Goal: Task Accomplishment & Management: Manage account settings

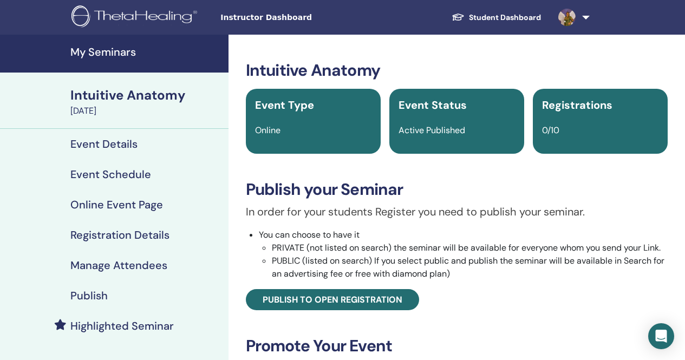
click at [124, 53] on h4 "My Seminars" at bounding box center [146, 52] width 152 height 13
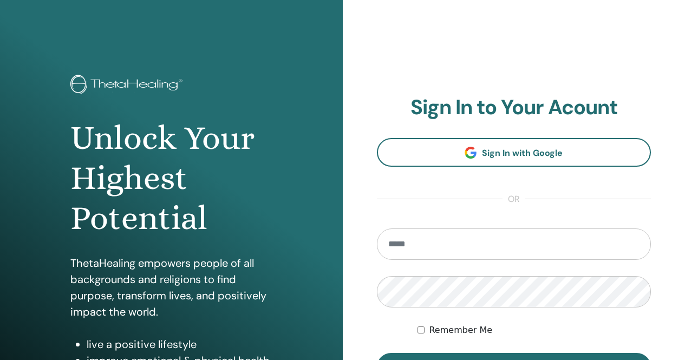
scroll to position [54, 0]
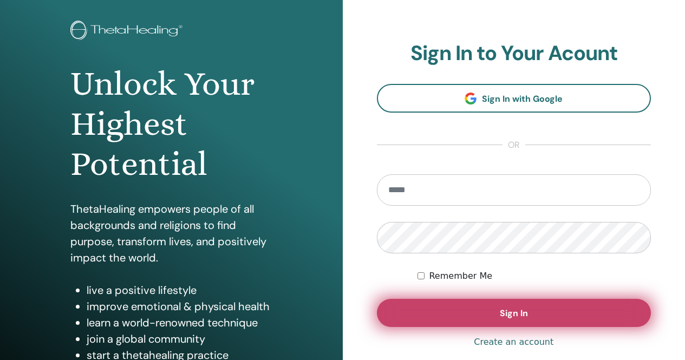
type input "**********"
click at [524, 309] on span "Sign In" at bounding box center [514, 313] width 28 height 11
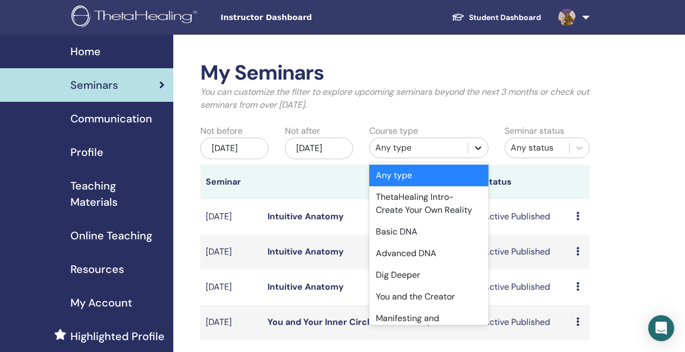
click at [482, 147] on icon at bounding box center [478, 148] width 11 height 11
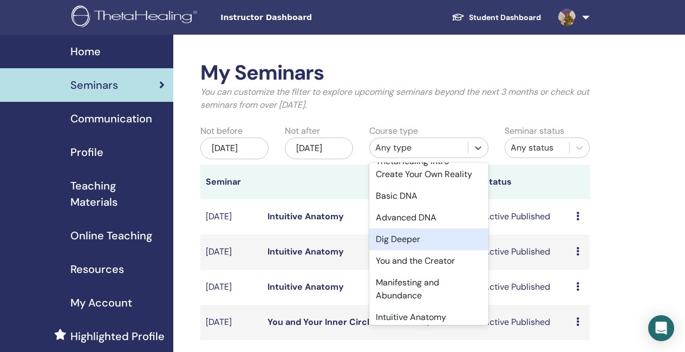
scroll to position [54, 0]
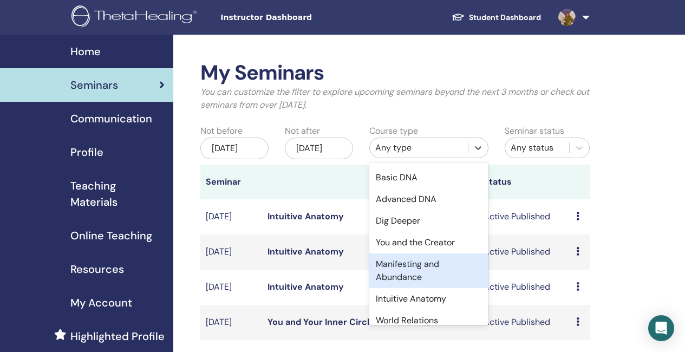
click at [420, 267] on div "Manifesting and Abundance" at bounding box center [429, 271] width 119 height 35
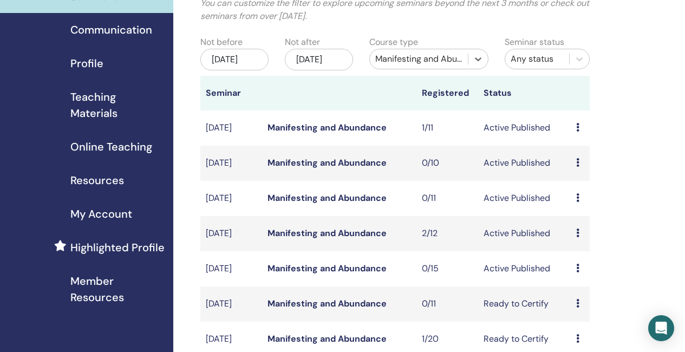
scroll to position [108, 0]
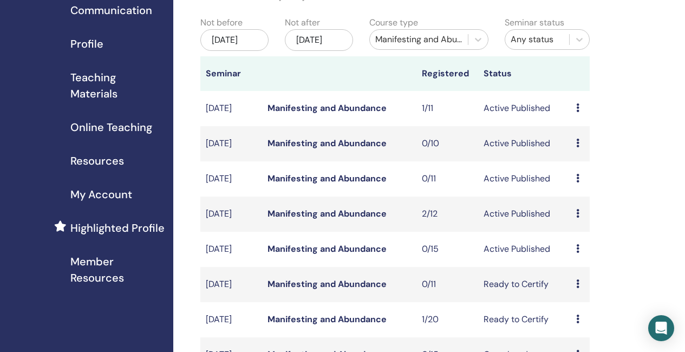
click at [318, 184] on link "Manifesting and Abundance" at bounding box center [327, 178] width 119 height 11
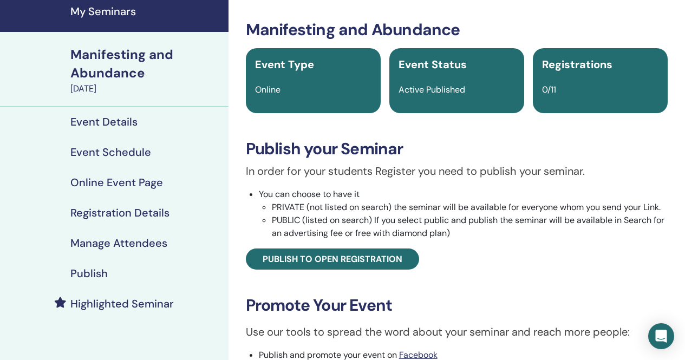
scroll to position [54, 0]
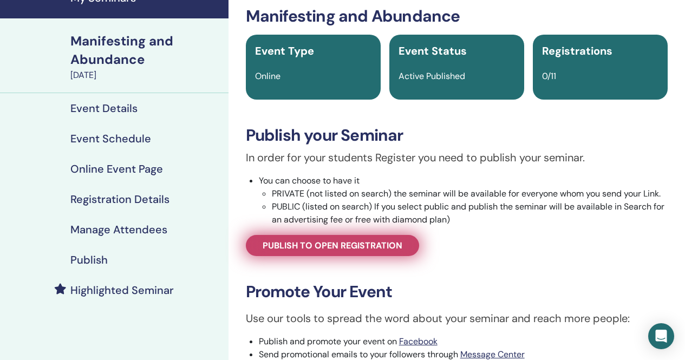
click at [318, 249] on span "Publish to open registration" at bounding box center [333, 245] width 140 height 11
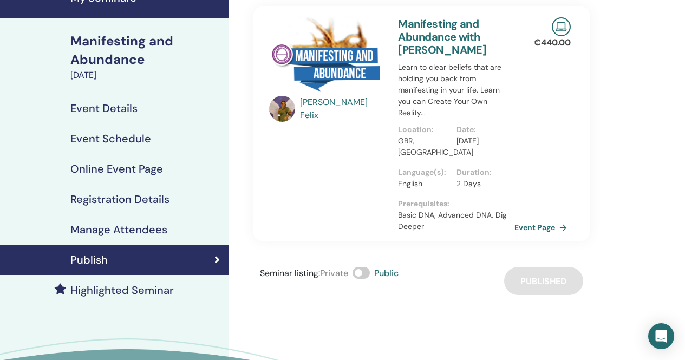
click at [127, 102] on h4 "Event Details" at bounding box center [103, 108] width 67 height 13
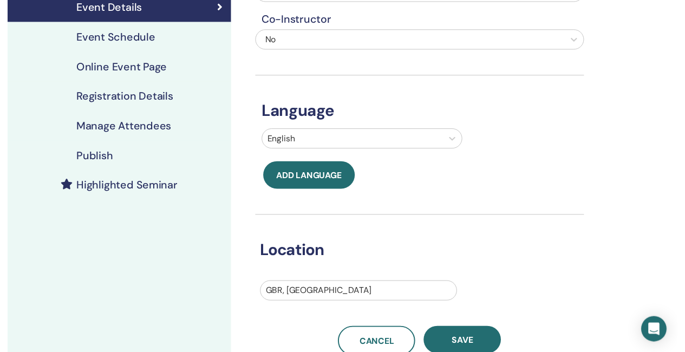
scroll to position [163, 0]
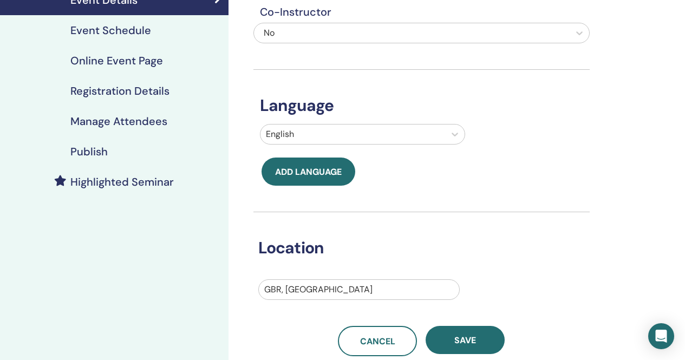
click at [114, 152] on div "Publish" at bounding box center [114, 151] width 211 height 13
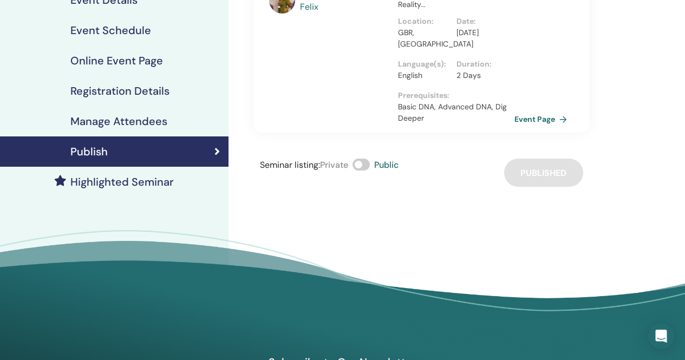
click at [136, 187] on h4 "Highlighted Seminar" at bounding box center [121, 182] width 103 height 13
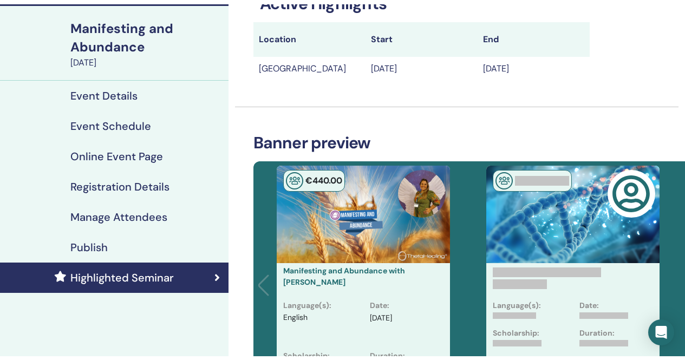
scroll to position [54, 0]
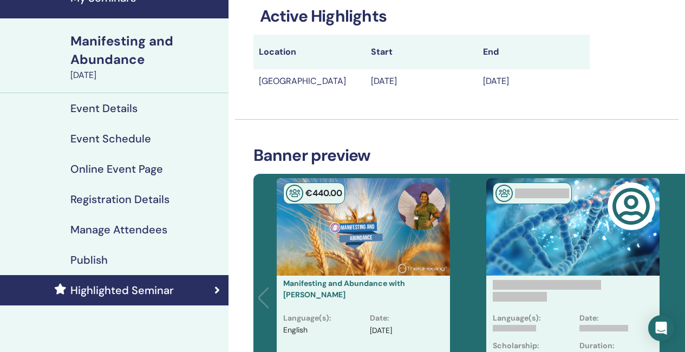
click at [125, 53] on div "Manifesting and Abundance" at bounding box center [146, 50] width 152 height 37
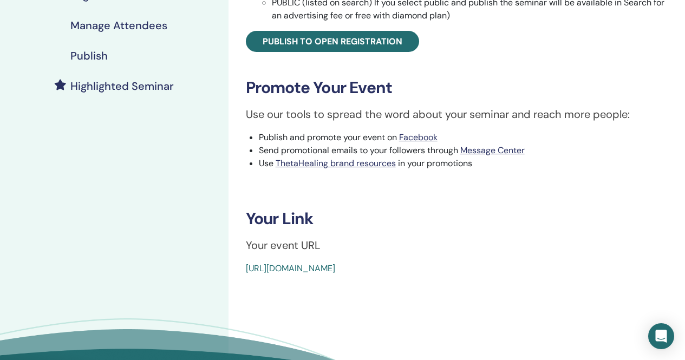
scroll to position [271, 0]
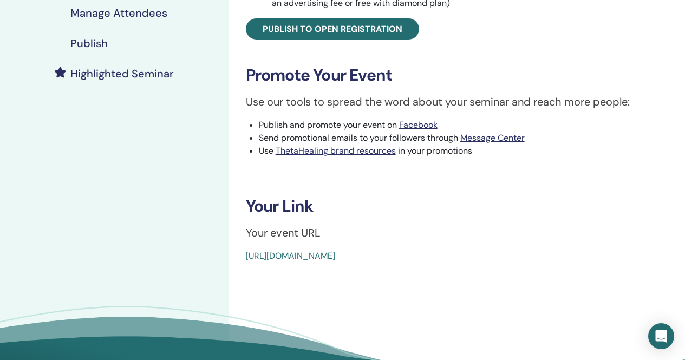
drag, startPoint x: 501, startPoint y: 256, endPoint x: 244, endPoint y: 257, distance: 257.4
click at [237, 258] on div "Manifesting and Abundance Event Type Online Event Status Active Published Regis…" at bounding box center [457, 26] width 444 height 473
click at [335, 256] on link "https://www.thetahealing.com/seminar-374451-details.html" at bounding box center [290, 255] width 89 height 11
